Goal: Information Seeking & Learning: Understand process/instructions

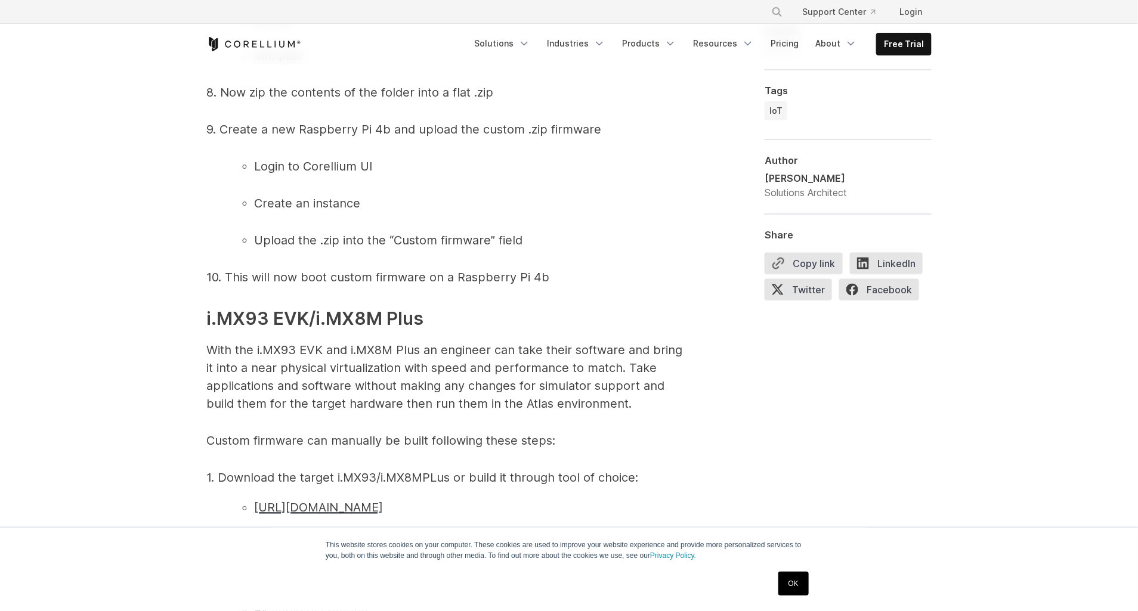
scroll to position [2874, 0]
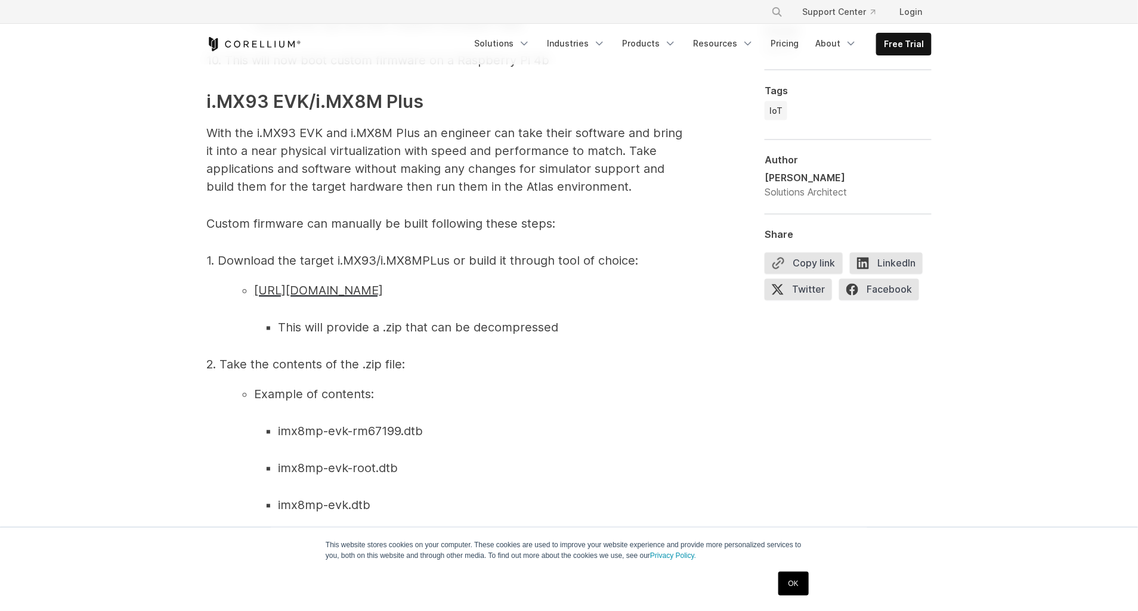
drag, startPoint x: 109, startPoint y: 179, endPoint x: 101, endPoint y: 112, distance: 67.8
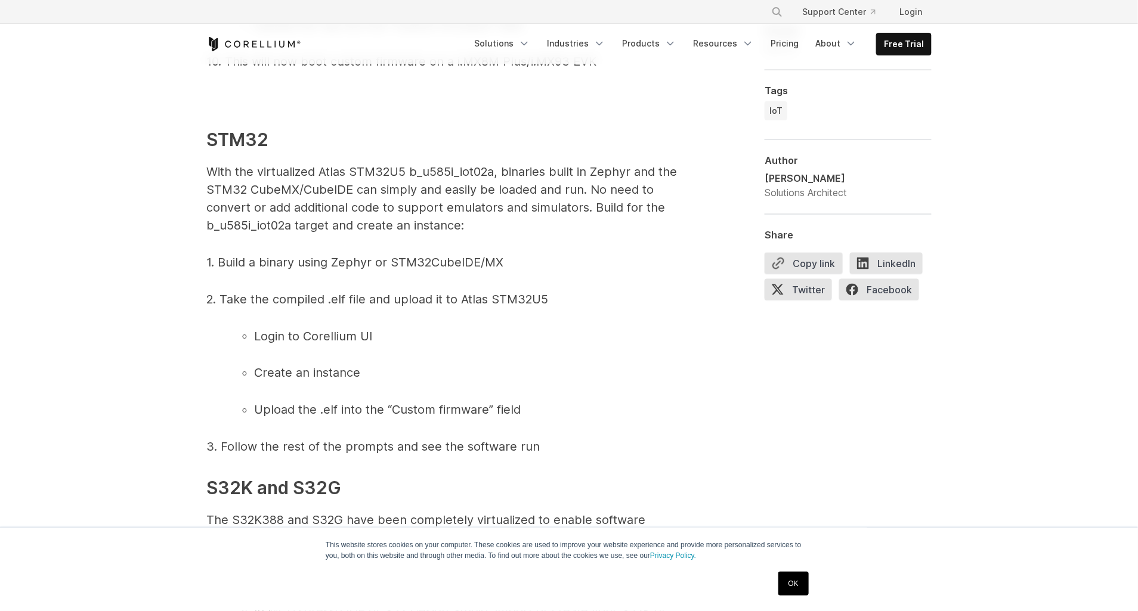
scroll to position [4663, 0]
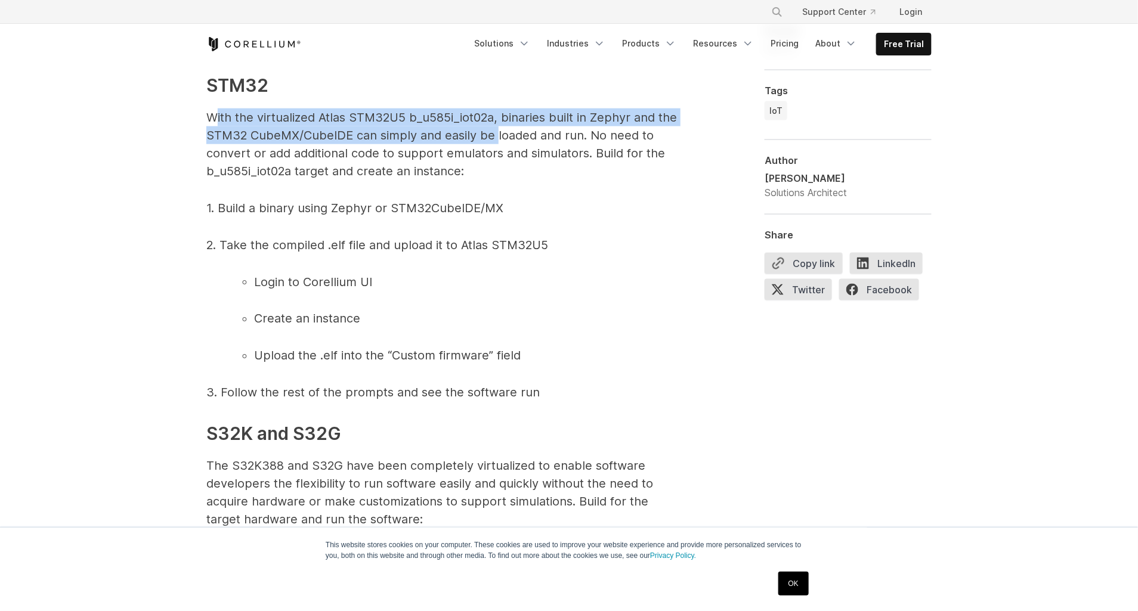
drag, startPoint x: 218, startPoint y: 135, endPoint x: 497, endPoint y: 159, distance: 280.2
click at [497, 159] on p "With the virtualized Atlas STM32U5 b_u585i_iot02a, binaries built in Zephyr and…" at bounding box center [444, 145] width 477 height 72
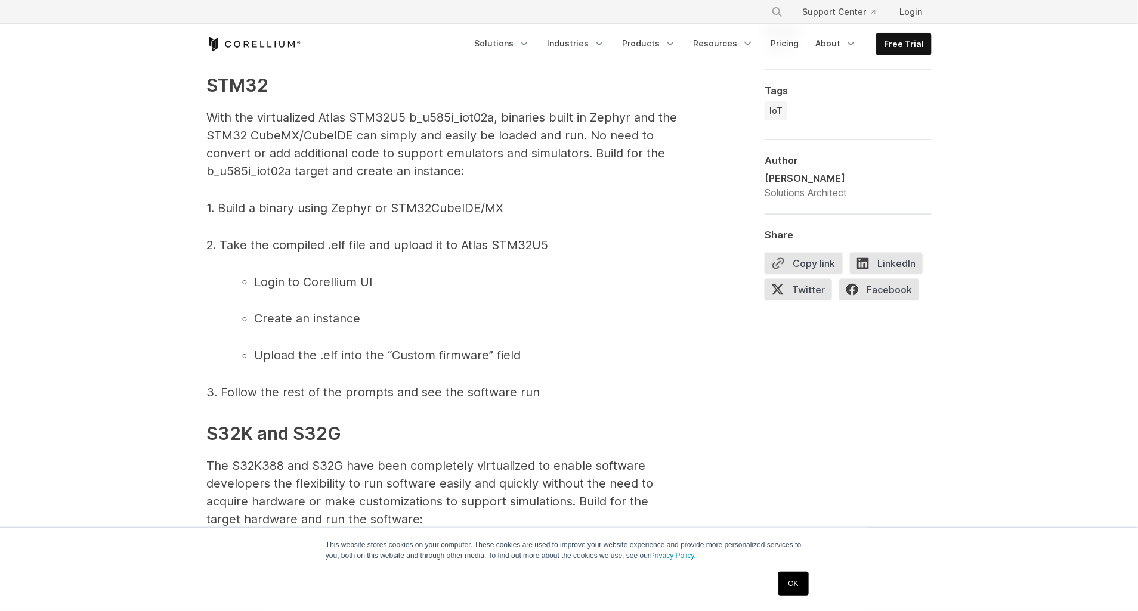
click at [629, 180] on p "With the virtualized Atlas STM32U5 b_u585i_iot02a, binaries built in Zephyr and…" at bounding box center [444, 145] width 477 height 72
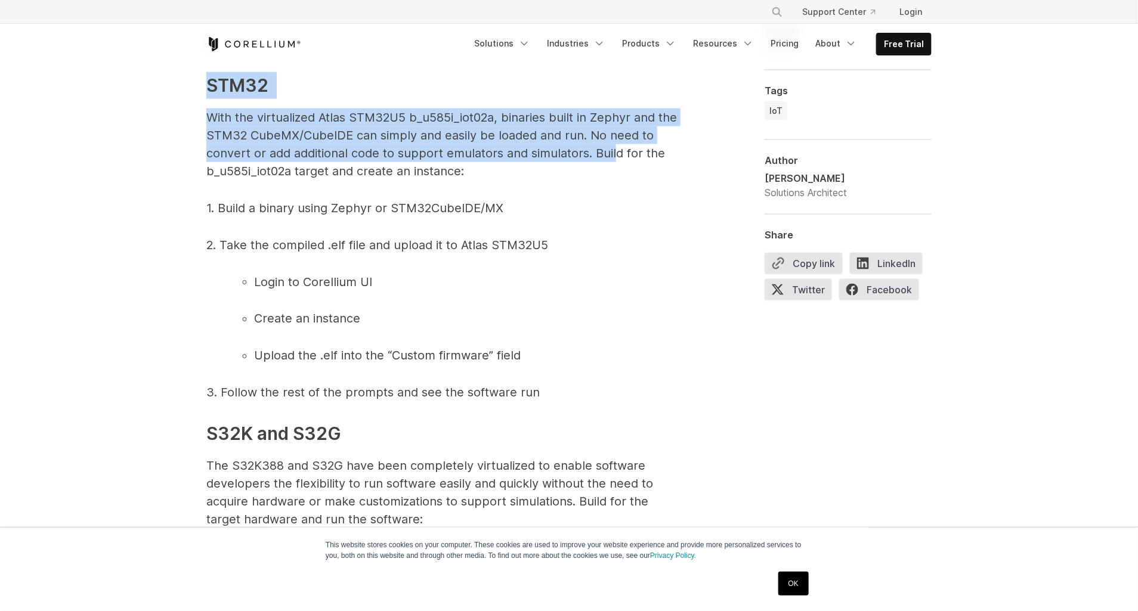
drag, startPoint x: 611, startPoint y: 178, endPoint x: 545, endPoint y: 122, distance: 86.7
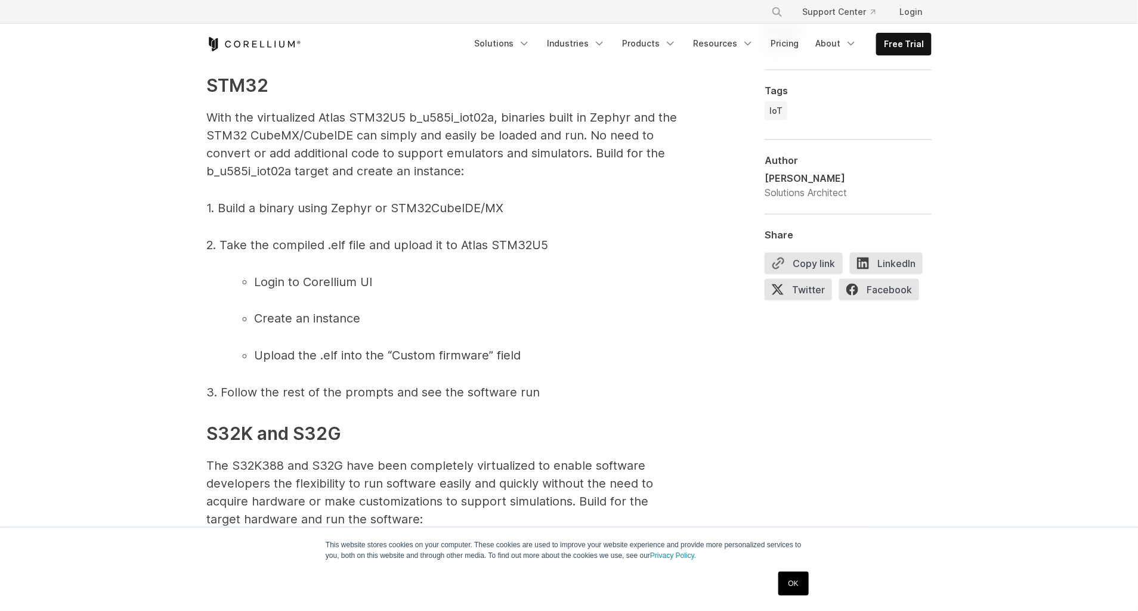
click at [386, 178] on span "With the virtualized Atlas STM32U5 b_u585i_iot02a, binaries built in Zephyr and…" at bounding box center [441, 144] width 471 height 68
click at [399, 154] on span "With the virtualized Atlas STM32U5 b_u585i_iot02a, binaries built in Zephyr and…" at bounding box center [441, 144] width 471 height 68
drag, startPoint x: 578, startPoint y: 156, endPoint x: 505, endPoint y: 156, distance: 72.8
click at [505, 156] on span "With the virtualized Atlas STM32U5 b_u585i_iot02a, binaries built in Zephyr and…" at bounding box center [441, 144] width 471 height 68
click at [633, 180] on p "With the virtualized Atlas STM32U5 b_u585i_iot02a, binaries built in Zephyr and…" at bounding box center [444, 145] width 477 height 72
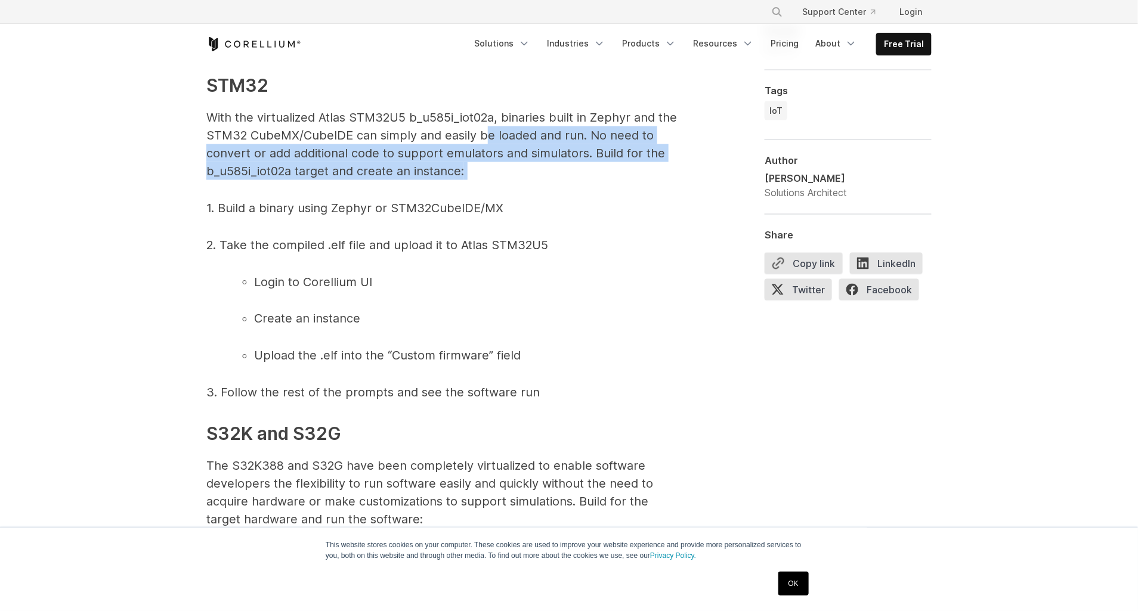
drag, startPoint x: 565, startPoint y: 186, endPoint x: 488, endPoint y: 160, distance: 81.7
click at [488, 160] on p "With the virtualized Atlas STM32U5 b_u585i_iot02a, binaries built in Zephyr and…" at bounding box center [444, 145] width 477 height 72
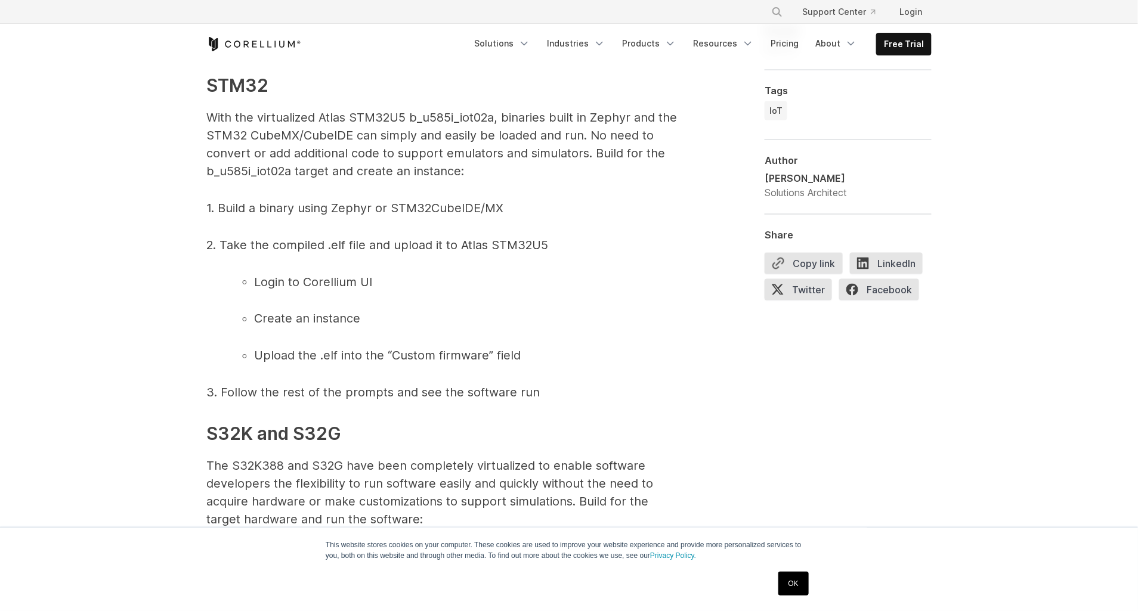
drag, startPoint x: 488, startPoint y: 160, endPoint x: 552, endPoint y: 227, distance: 92.4
click at [552, 217] on p "1. Build a binary using Zephyr or STM32CubeIDE/MX" at bounding box center [444, 208] width 477 height 18
drag, startPoint x: 400, startPoint y: 224, endPoint x: 490, endPoint y: 225, distance: 90.1
click at [490, 215] on span "1. Build a binary using Zephyr or STM32CubeIDE/MX" at bounding box center [354, 208] width 297 height 14
click at [254, 252] on span "2. Take the compiled .elf file and upload it to Atlas STM32U5" at bounding box center [377, 245] width 342 height 14
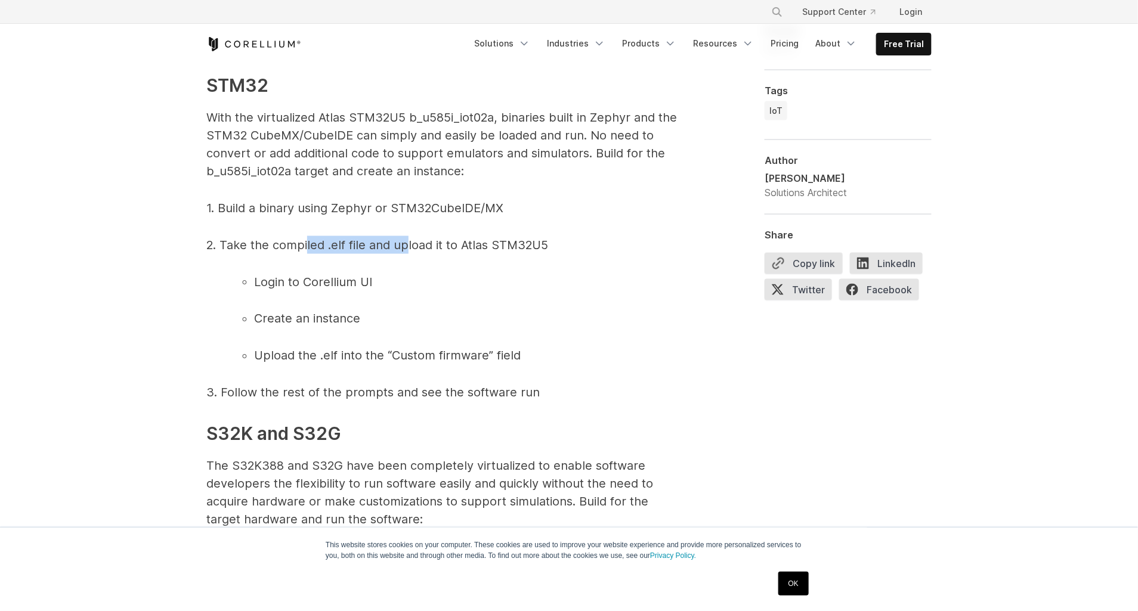
drag, startPoint x: 309, startPoint y: 262, endPoint x: 409, endPoint y: 259, distance: 100.3
click at [409, 252] on span "2. Take the compiled .elf file and upload it to Atlas STM32U5" at bounding box center [377, 245] width 342 height 14
click at [615, 254] on p "2. Take the compiled .elf file and upload it to Atlas STM32U5" at bounding box center [444, 245] width 477 height 18
drag, startPoint x: 399, startPoint y: 298, endPoint x: 252, endPoint y: 305, distance: 146.9
click at [252, 291] on ul "Login to Corellium UI" at bounding box center [456, 282] width 453 height 18
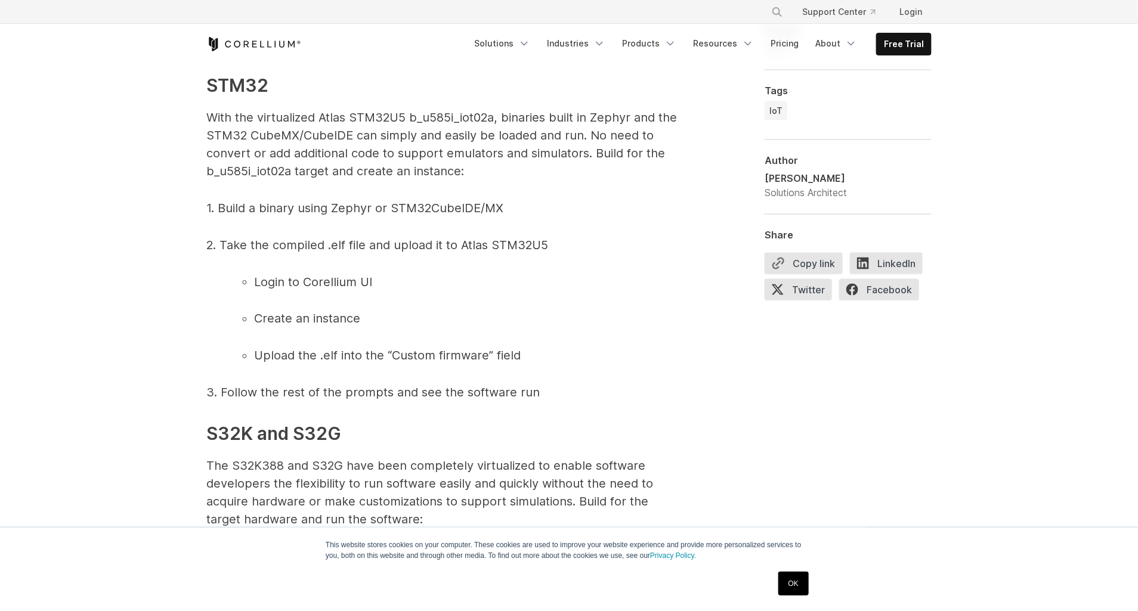
click at [382, 327] on li "Create an instance" at bounding box center [468, 319] width 429 height 18
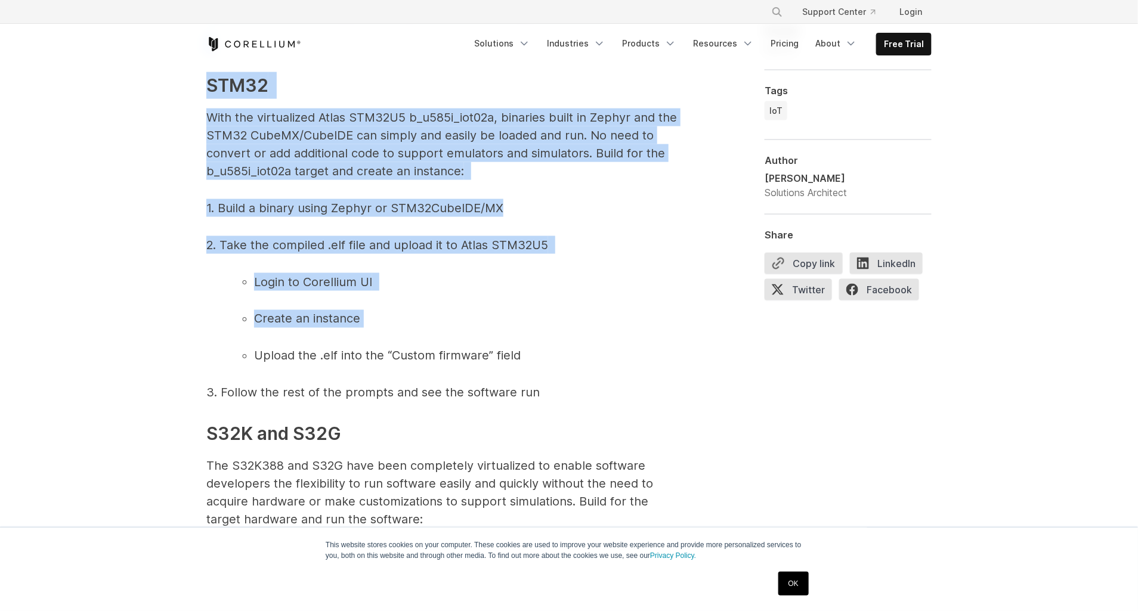
drag, startPoint x: 364, startPoint y: 339, endPoint x: 247, endPoint y: 345, distance: 117.7
click at [521, 291] on li "Login to Corellium UI" at bounding box center [468, 282] width 429 height 18
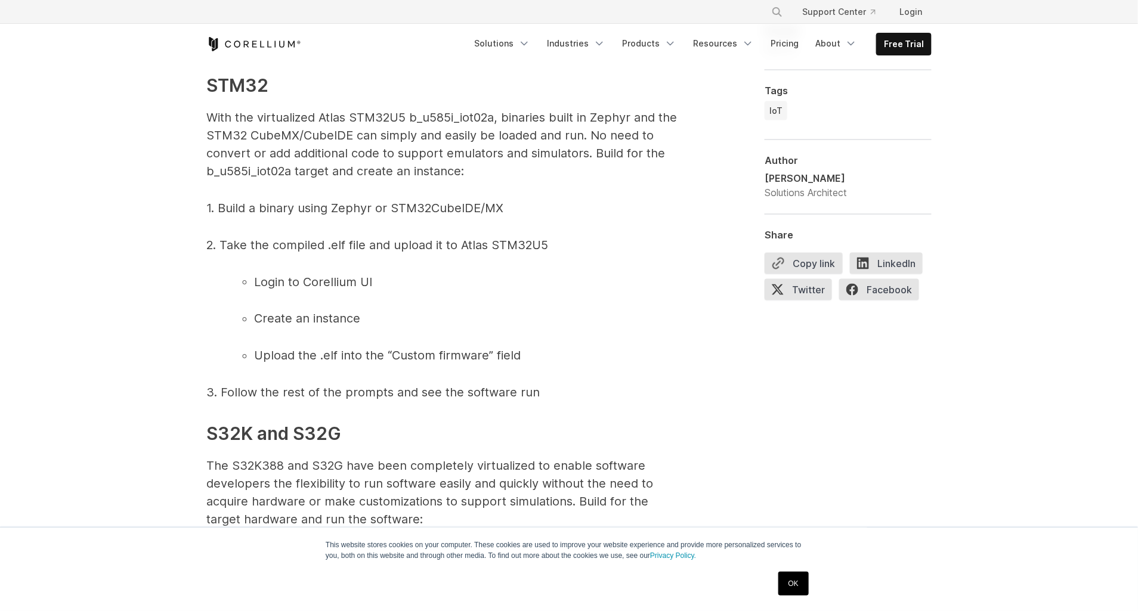
click at [514, 363] on span "Upload the .elf into the “Custom firmware” field" at bounding box center [387, 356] width 267 height 14
drag, startPoint x: 521, startPoint y: 369, endPoint x: 292, endPoint y: 370, distance: 229.1
click at [292, 365] on li "Upload the .elf into the “Custom firmware” field" at bounding box center [468, 356] width 429 height 18
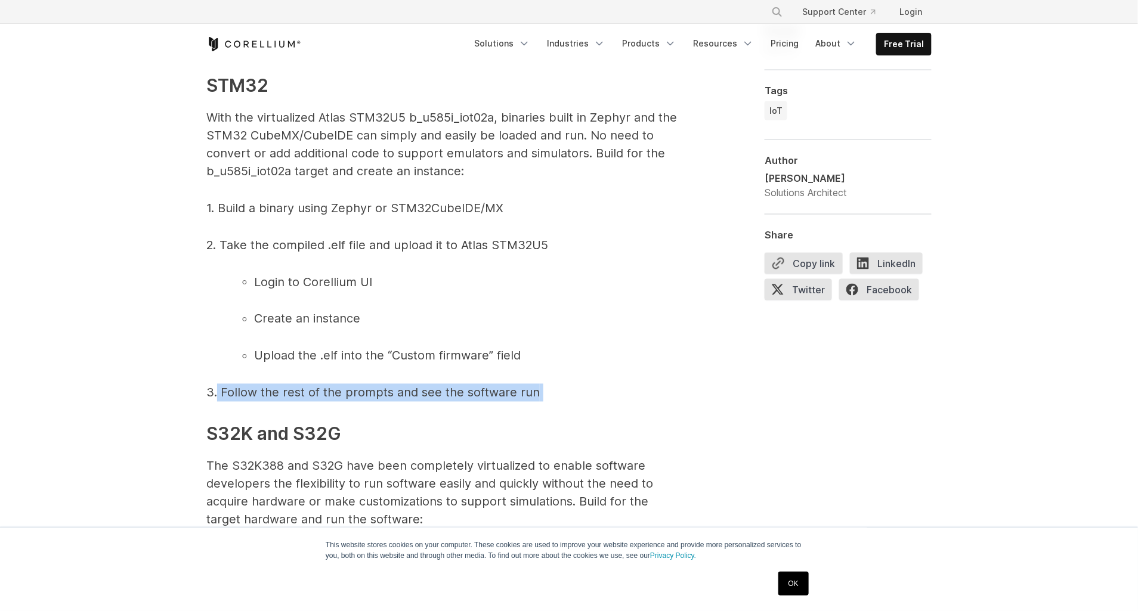
drag, startPoint x: 249, startPoint y: 416, endPoint x: 540, endPoint y: 407, distance: 291.2
click at [540, 402] on p "3. Follow the rest of the prompts and see the software run" at bounding box center [444, 393] width 477 height 18
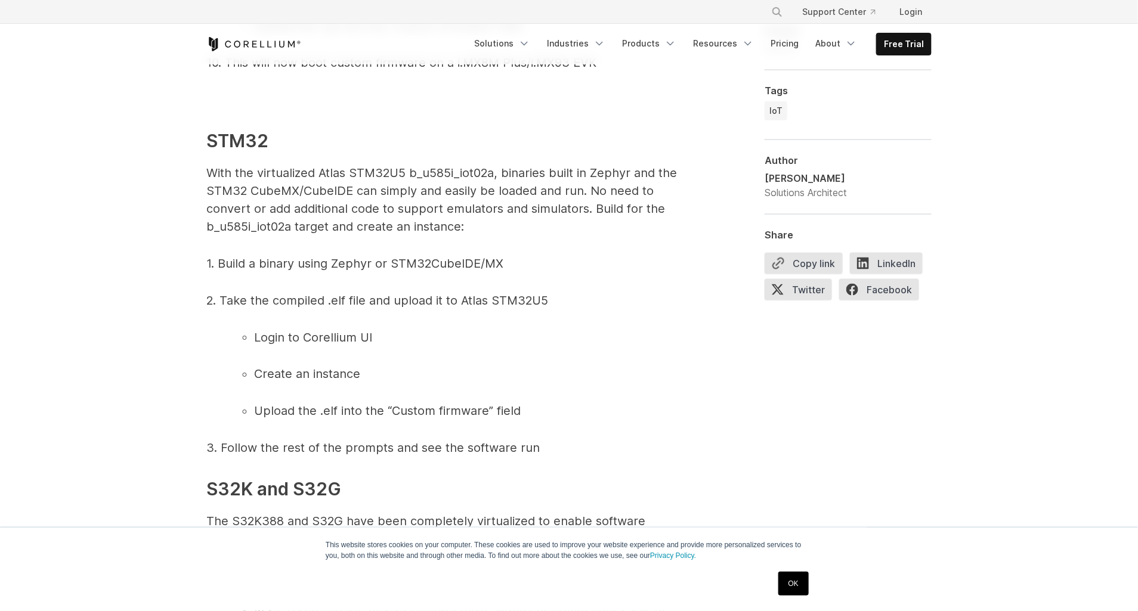
scroll to position [4609, 0]
click at [538, 187] on span "With the virtualized Atlas STM32U5 b_u585i_iot02a, binaries built in Zephyr and…" at bounding box center [441, 199] width 471 height 68
click at [320, 205] on span "With the virtualized Atlas STM32U5 b_u585i_iot02a, binaries built in Zephyr and…" at bounding box center [441, 199] width 471 height 68
drag, startPoint x: 373, startPoint y: 205, endPoint x: 431, endPoint y: 205, distance: 57.9
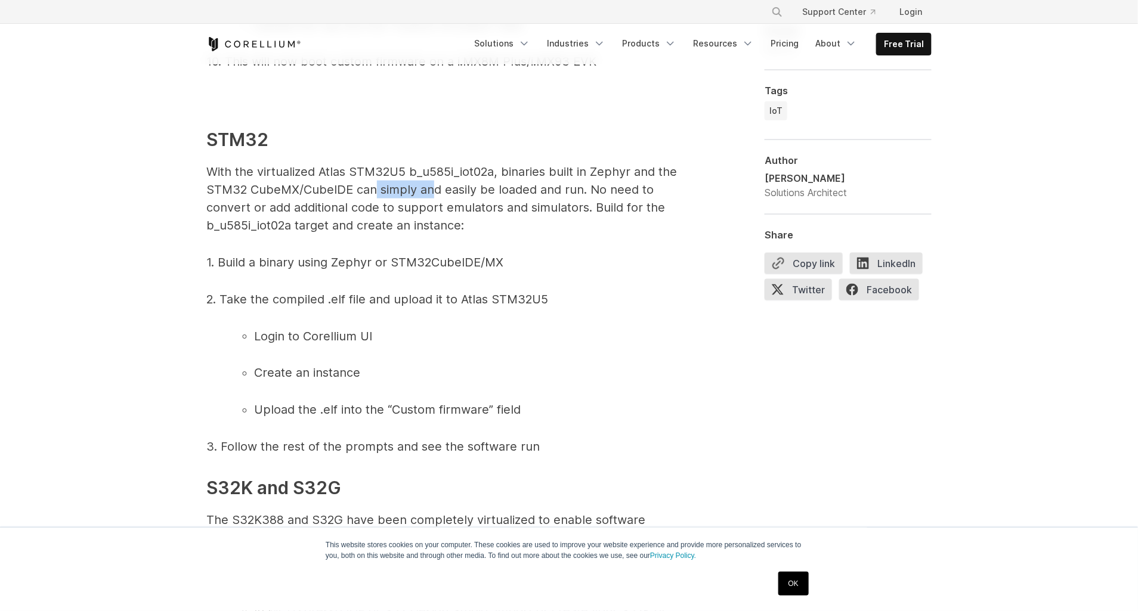
click at [431, 205] on span "With the virtualized Atlas STM32U5 b_u585i_iot02a, binaries built in Zephyr and…" at bounding box center [441, 199] width 471 height 68
click at [579, 212] on span "With the virtualized Atlas STM32U5 b_u585i_iot02a, binaries built in Zephyr and…" at bounding box center [441, 199] width 471 height 68
drag, startPoint x: 200, startPoint y: 224, endPoint x: 334, endPoint y: 225, distance: 133.6
drag, startPoint x: 334, startPoint y: 225, endPoint x: 444, endPoint y: 230, distance: 109.9
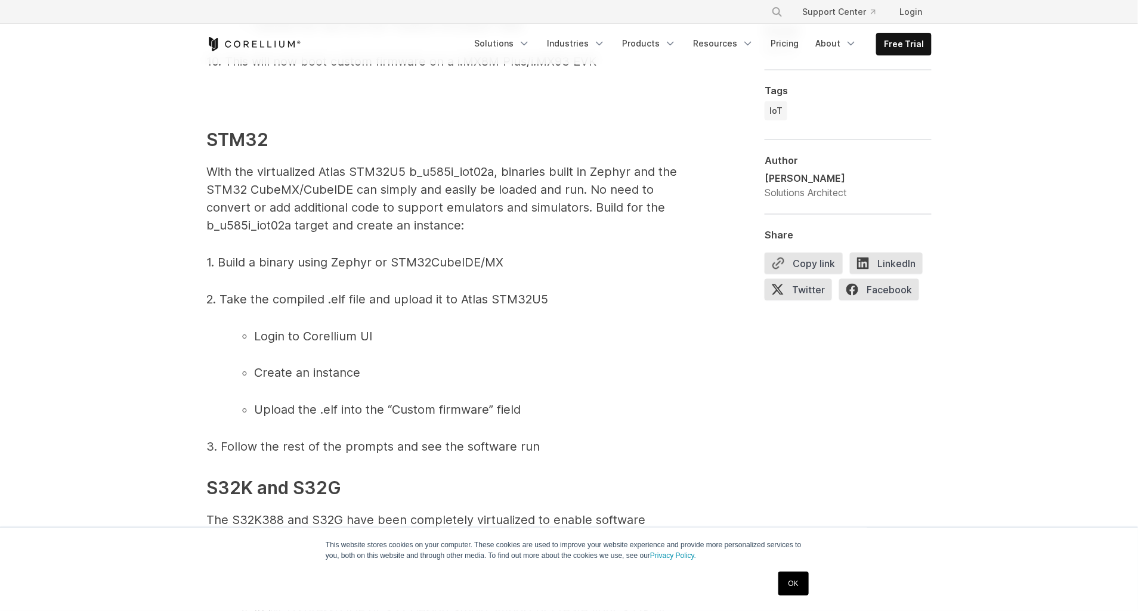
click at [444, 230] on span "With the virtualized Atlas STM32U5 b_u585i_iot02a, binaries built in Zephyr and…" at bounding box center [441, 199] width 471 height 68
drag, startPoint x: 439, startPoint y: 245, endPoint x: 351, endPoint y: 233, distance: 88.6
click at [351, 233] on p "With the virtualized Atlas STM32U5 b_u585i_iot02a, binaries built in Zephyr and…" at bounding box center [444, 199] width 477 height 72
click at [228, 270] on span "1. Build a binary using Zephyr or STM32CubeIDE/MX" at bounding box center [354, 262] width 297 height 14
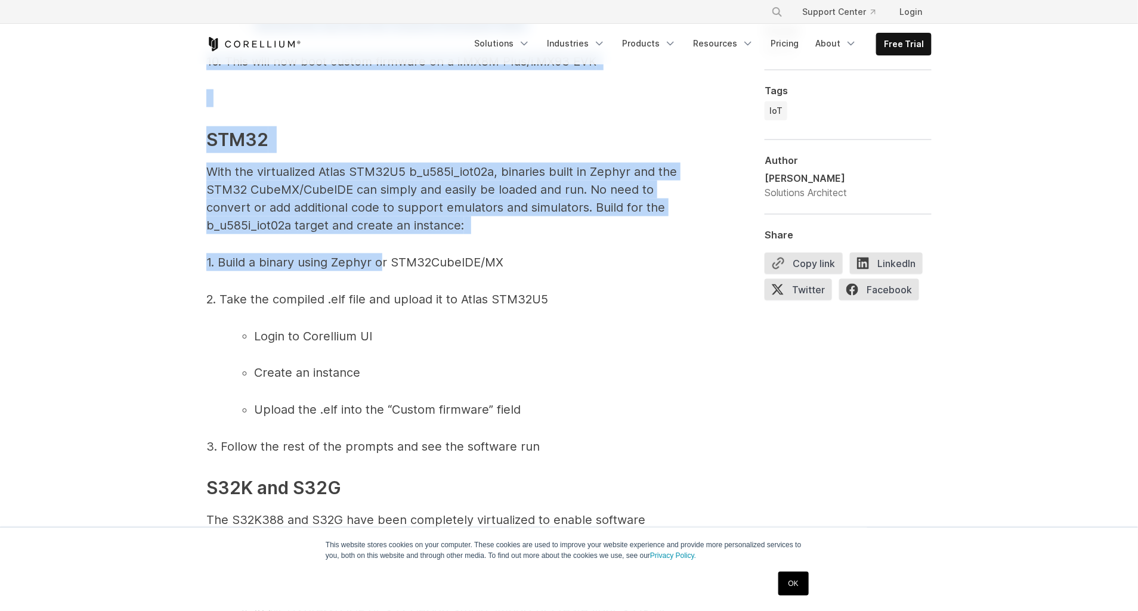
drag, startPoint x: 302, startPoint y: 269, endPoint x: 378, endPoint y: 283, distance: 77.1
drag, startPoint x: 378, startPoint y: 283, endPoint x: 375, endPoint y: 338, distance: 55.0
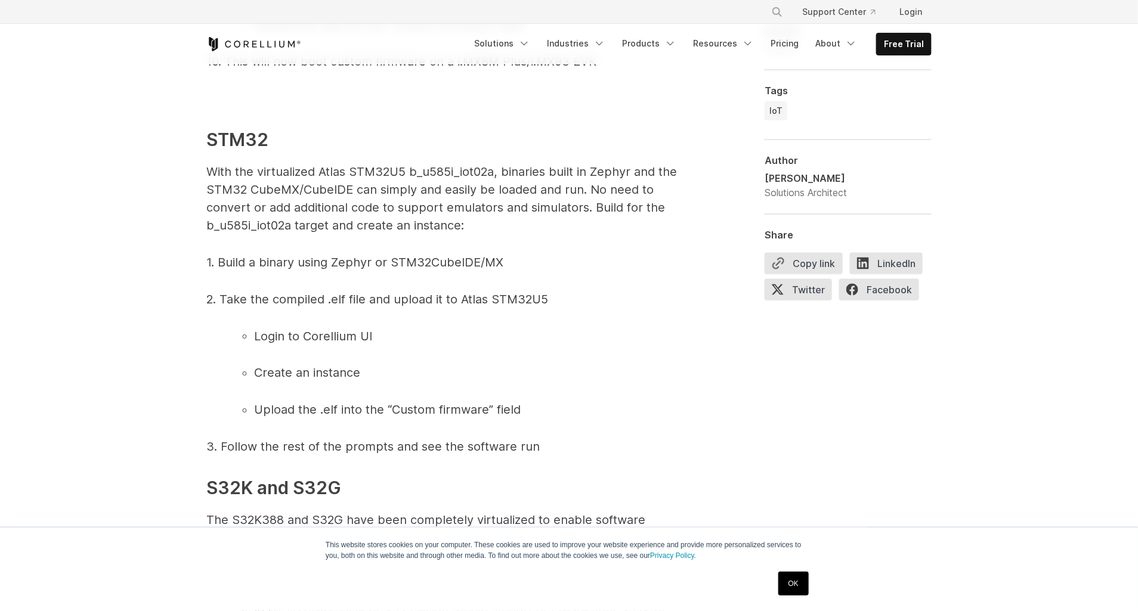
click at [274, 418] on span "Upload the .elf into the “Custom firmware” field" at bounding box center [387, 410] width 267 height 14
drag, startPoint x: 256, startPoint y: 424, endPoint x: 338, endPoint y: 430, distance: 81.9
click at [338, 418] on span "Upload the .elf into the “Custom firmware” field" at bounding box center [387, 410] width 267 height 14
click at [584, 382] on li "Create an instance" at bounding box center [468, 373] width 429 height 18
click at [564, 345] on li "Login to Corellium UI" at bounding box center [468, 336] width 429 height 18
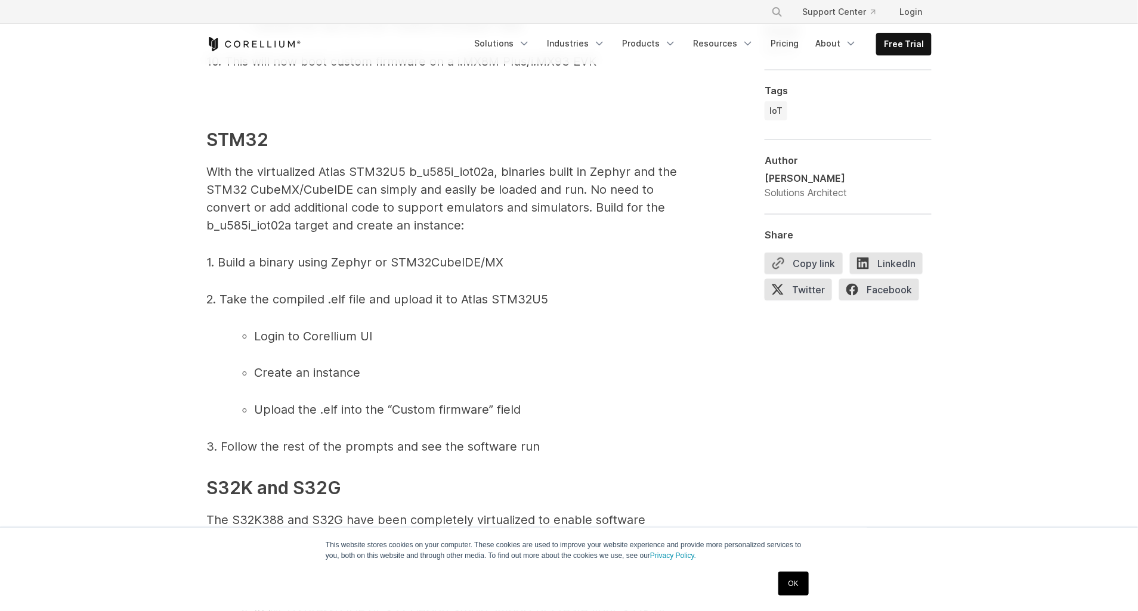
drag, startPoint x: 234, startPoint y: 468, endPoint x: 458, endPoint y: 489, distance: 224.1
drag, startPoint x: 458, startPoint y: 489, endPoint x: 416, endPoint y: 456, distance: 53.5
click at [416, 456] on p "3. Follow the rest of the prompts and see the software run" at bounding box center [444, 447] width 477 height 18
click at [591, 308] on p "2. Take the compiled .elf file and upload it to Atlas STM32U5" at bounding box center [444, 299] width 477 height 18
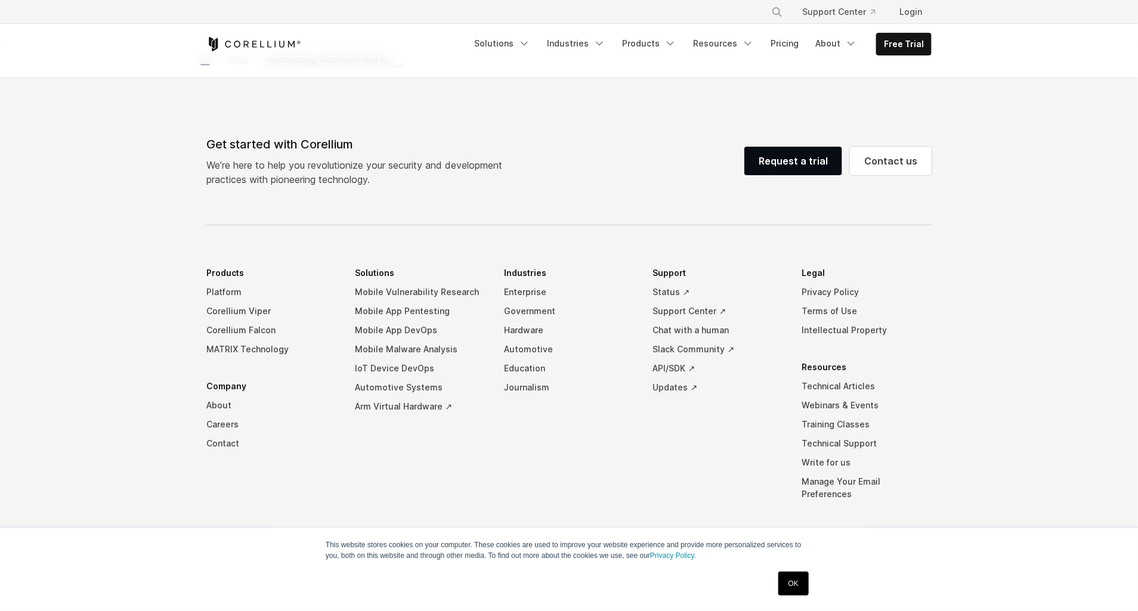
scroll to position [2296, 0]
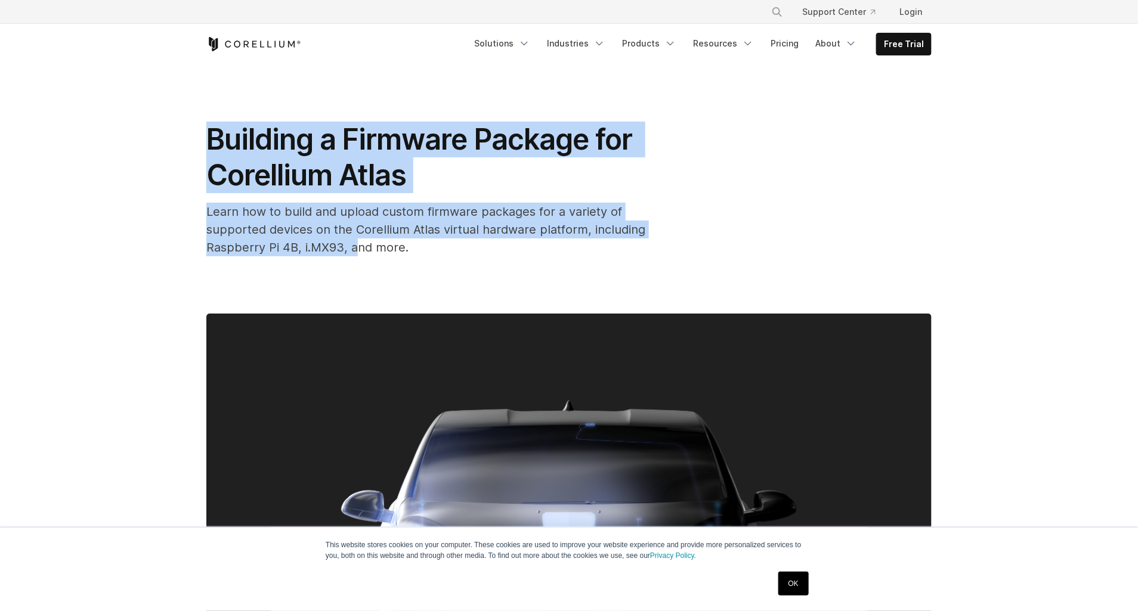
drag, startPoint x: 205, startPoint y: 133, endPoint x: 261, endPoint y: 262, distance: 141.1
click at [261, 262] on div "Building a Firmware Package for Corellium Atlas Learn how to build and upload c…" at bounding box center [568, 459] width 763 height 790
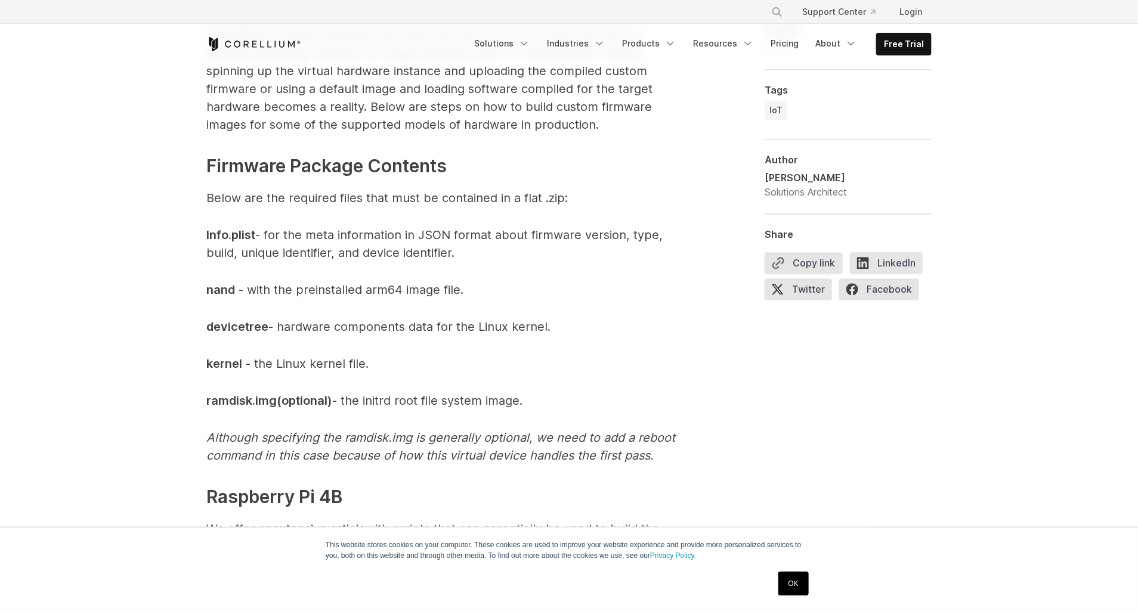
scroll to position [1084, 0]
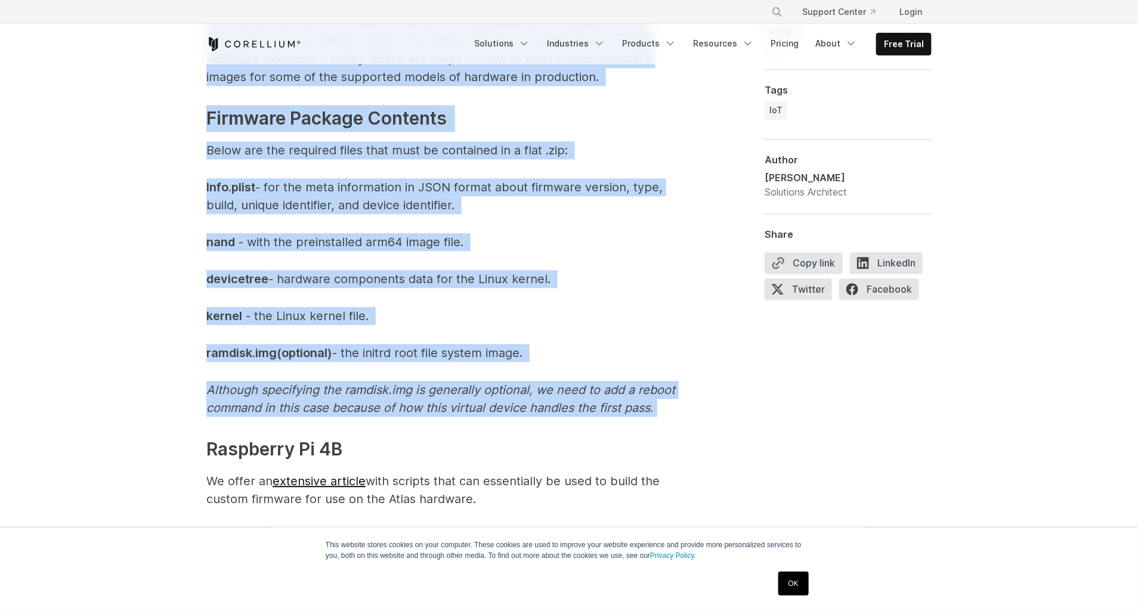
click at [663, 409] on p "Although specifying the ramdisk.img is generally optional, we need to add a reb…" at bounding box center [444, 399] width 477 height 36
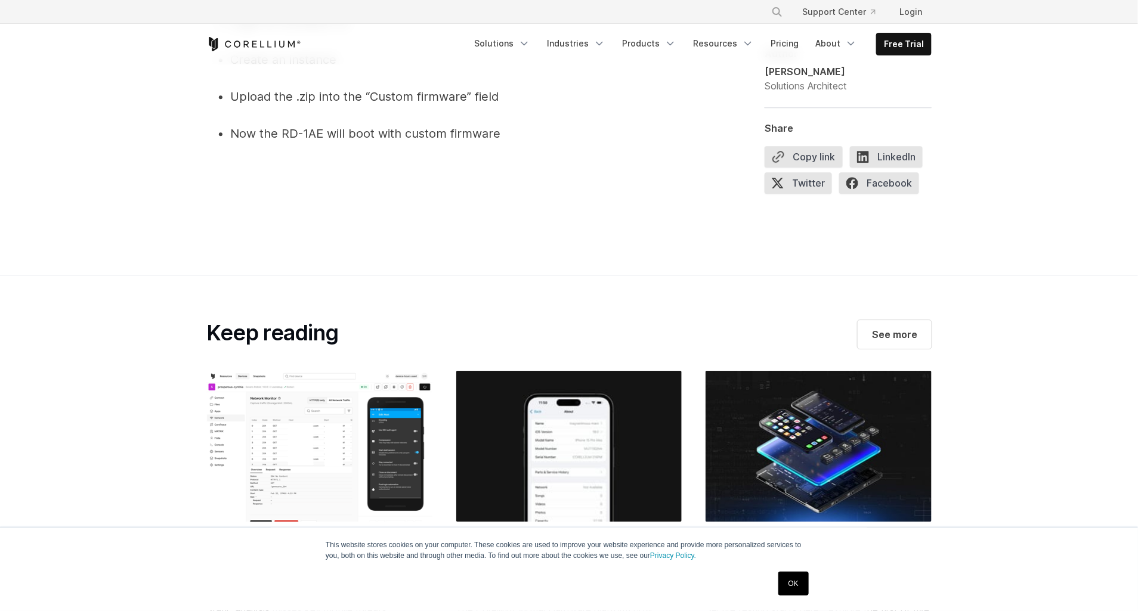
scroll to position [7374, 0]
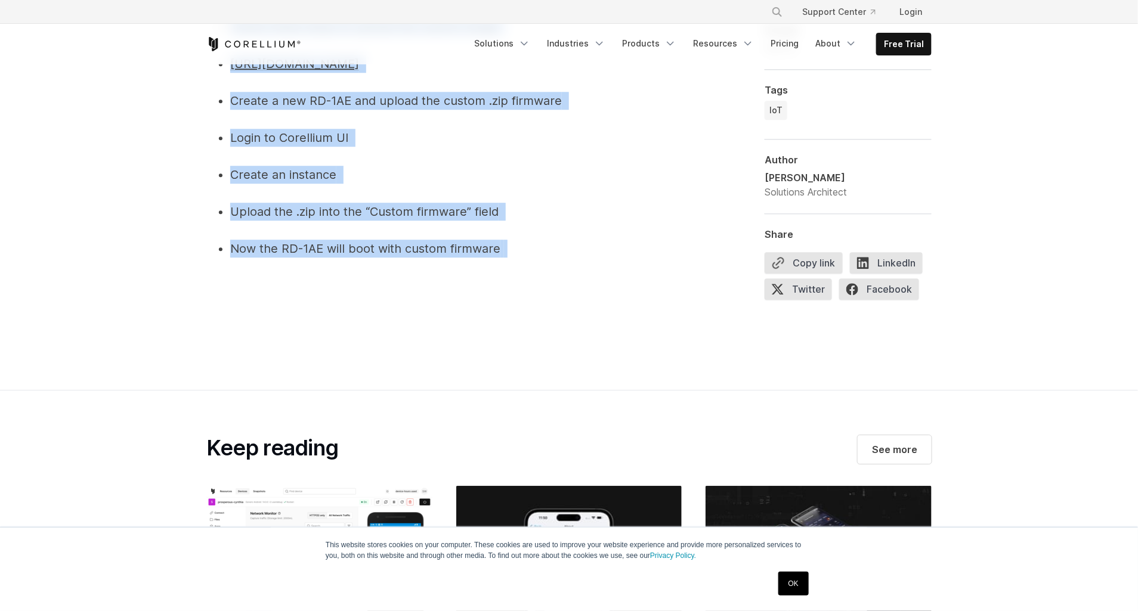
click at [508, 258] on li "Now the RD-1AE will boot with custom firmware" at bounding box center [456, 249] width 453 height 18
copy div "Building a Firmware Package for Corellium Atlas Learn how to build and upload c…"
click at [585, 147] on li "Login to Corellium UI" at bounding box center [456, 138] width 453 height 18
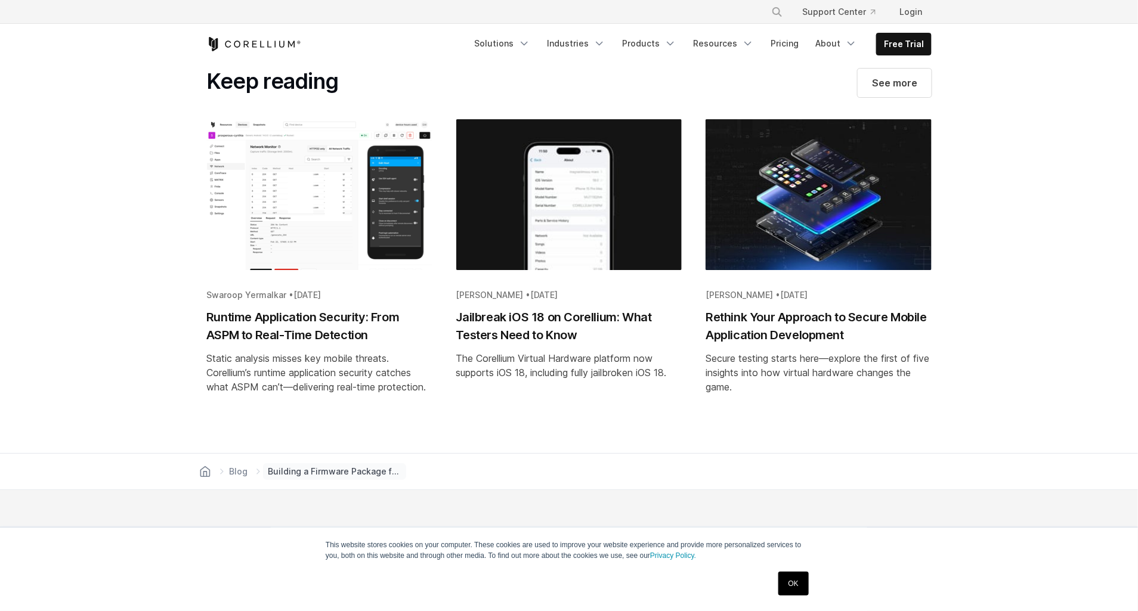
scroll to position [7754, 0]
